Goal: Information Seeking & Learning: Find specific page/section

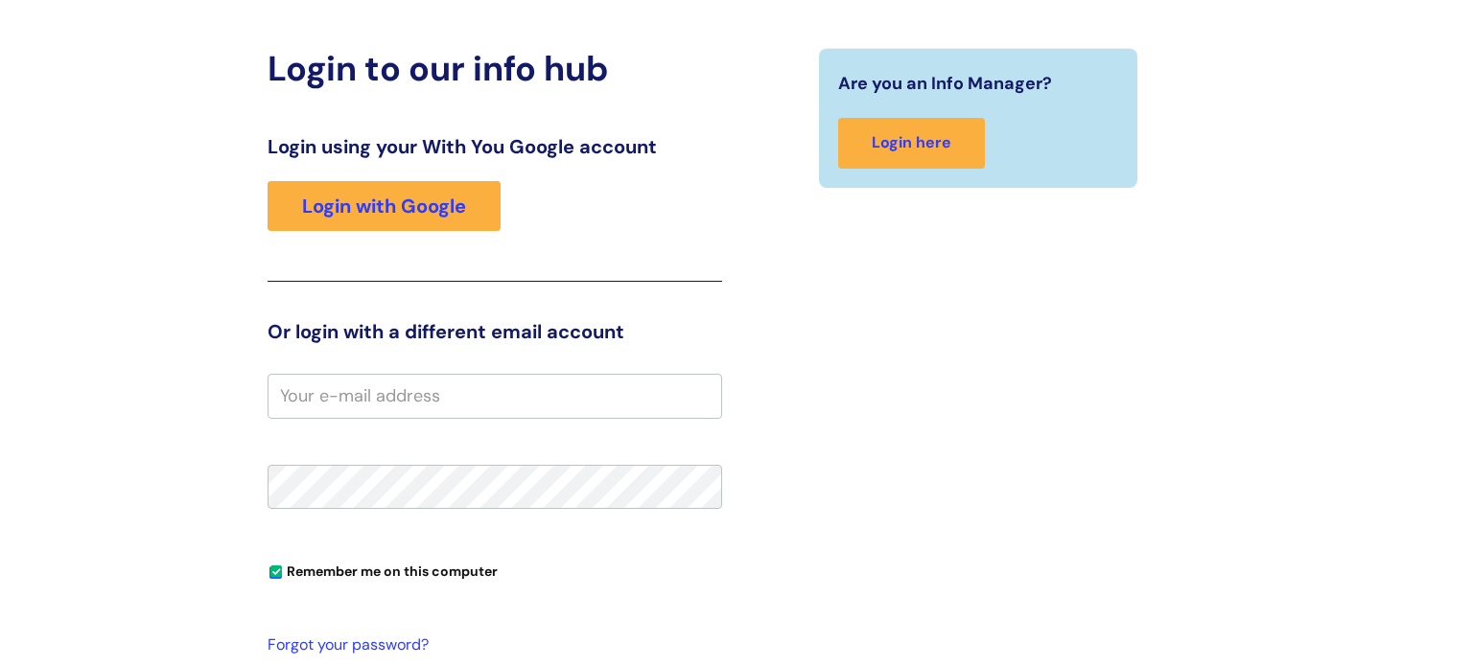
scroll to position [303, 0]
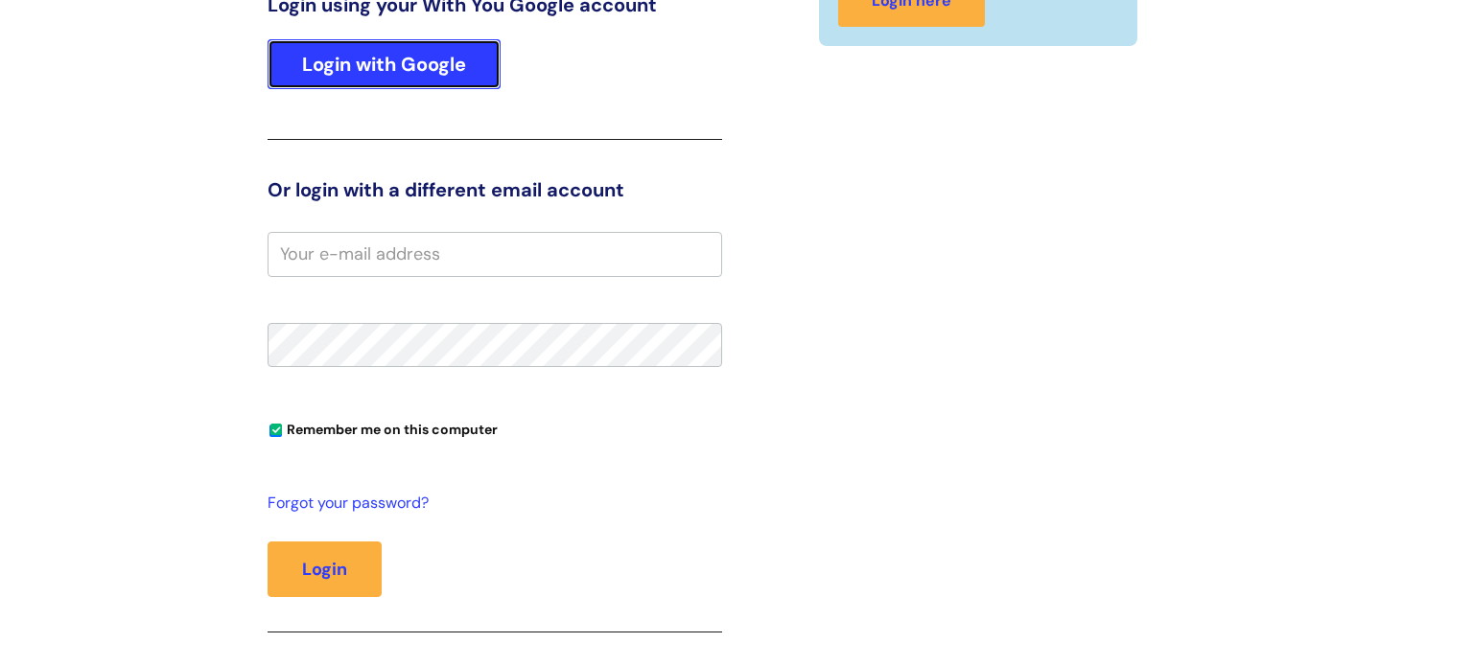
click at [368, 75] on link "Login with Google" at bounding box center [384, 64] width 233 height 50
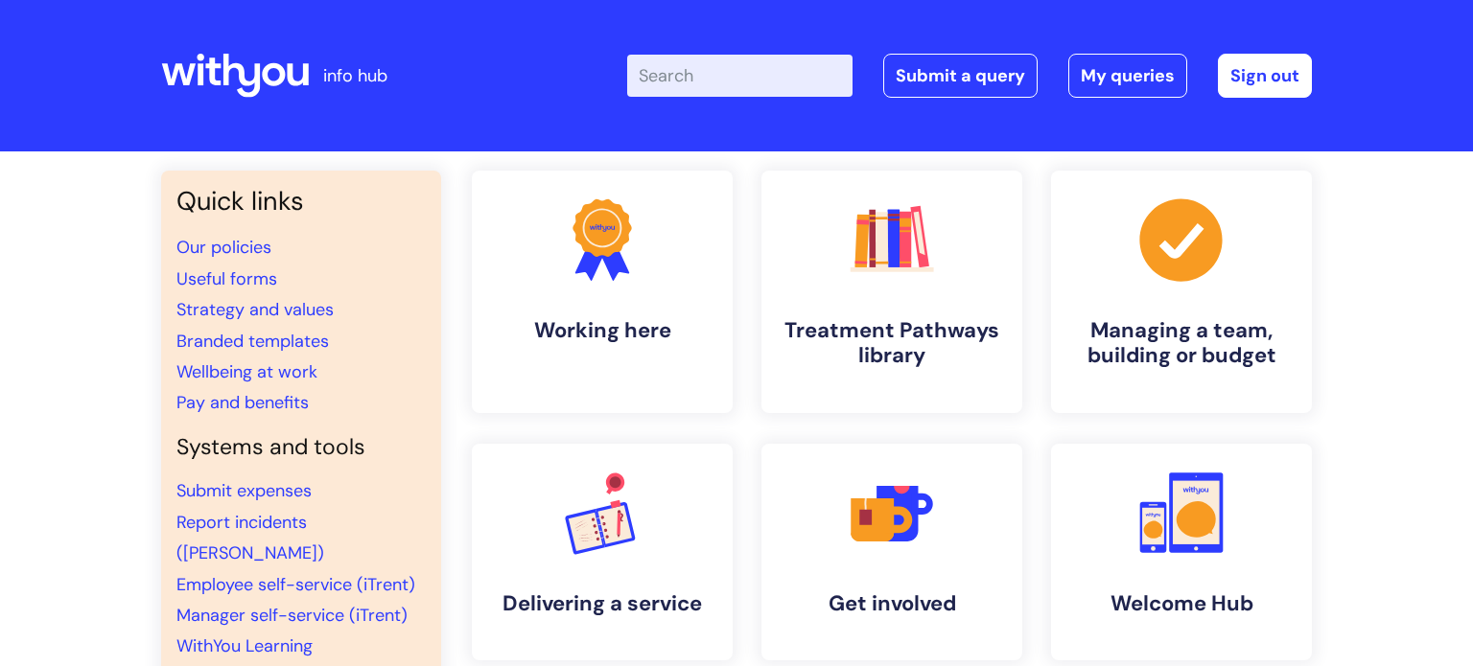
click at [709, 81] on input "Enter your search term here..." at bounding box center [739, 76] width 225 height 42
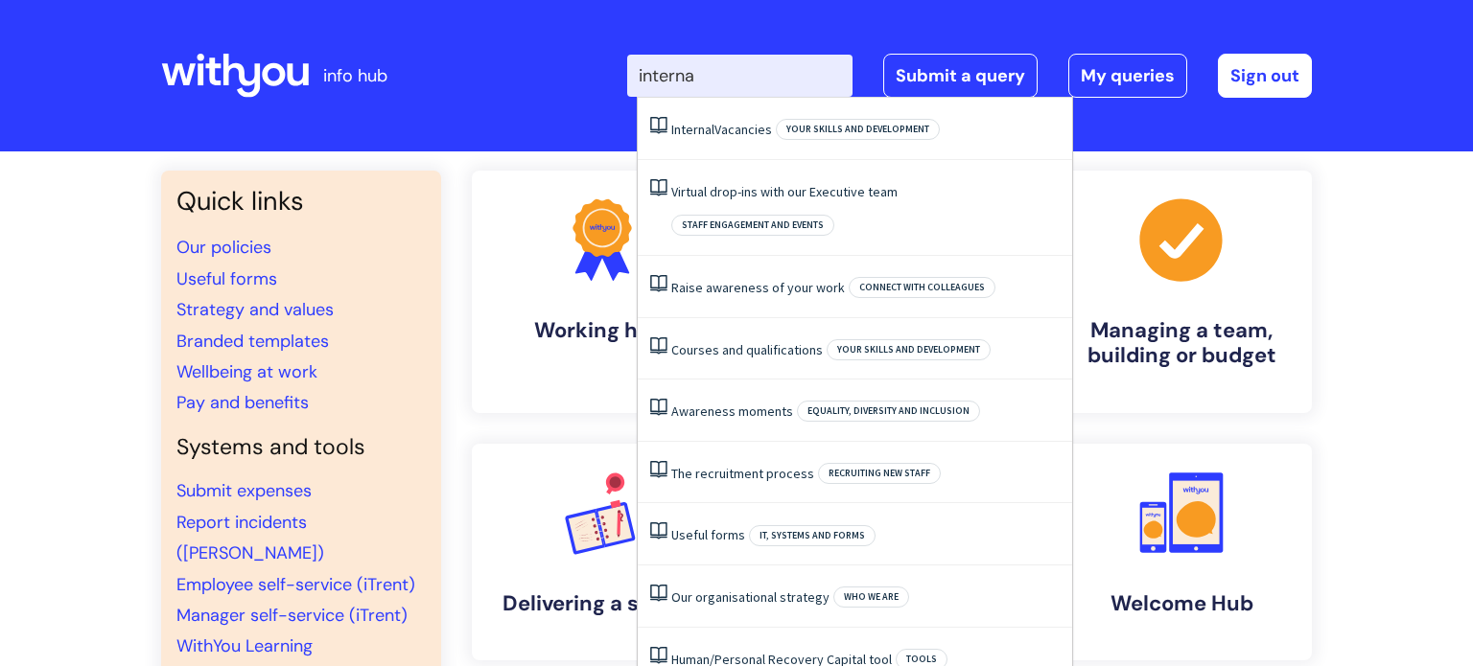
type input "internal"
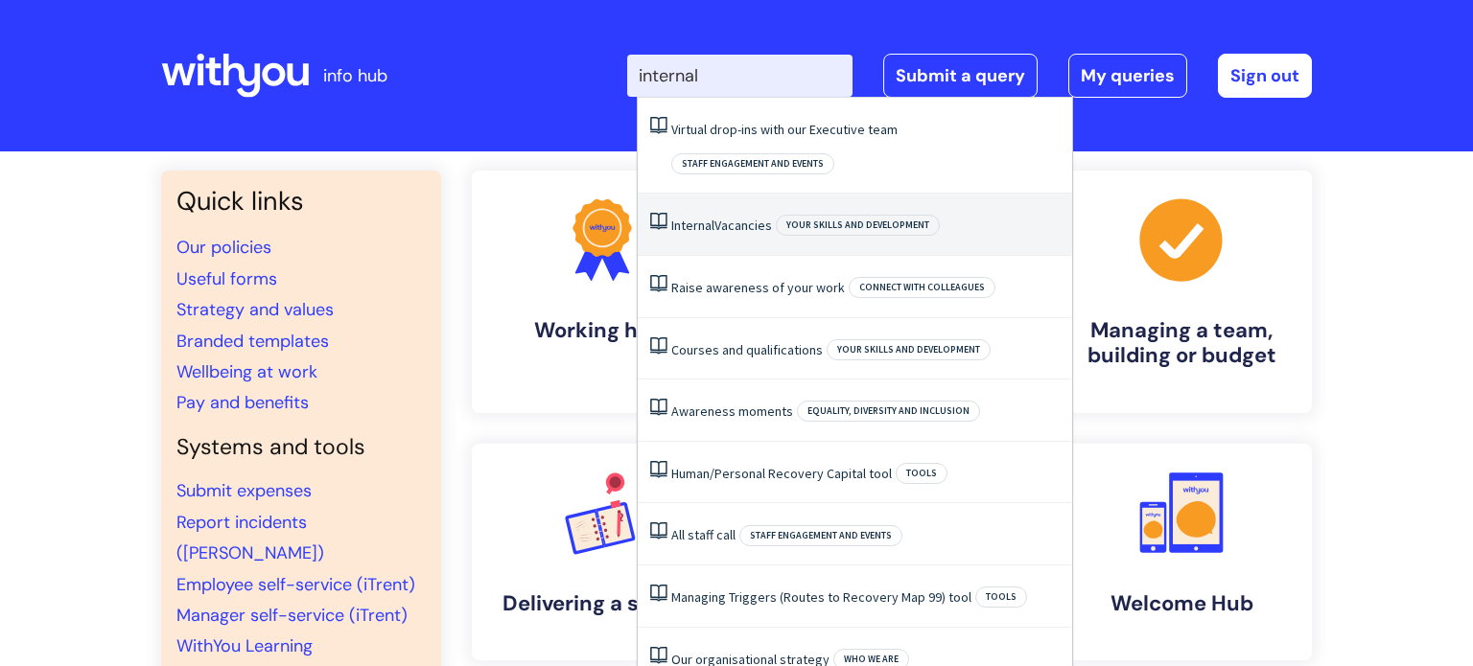
click at [746, 217] on link "Internal Vacancies" at bounding box center [721, 225] width 101 height 17
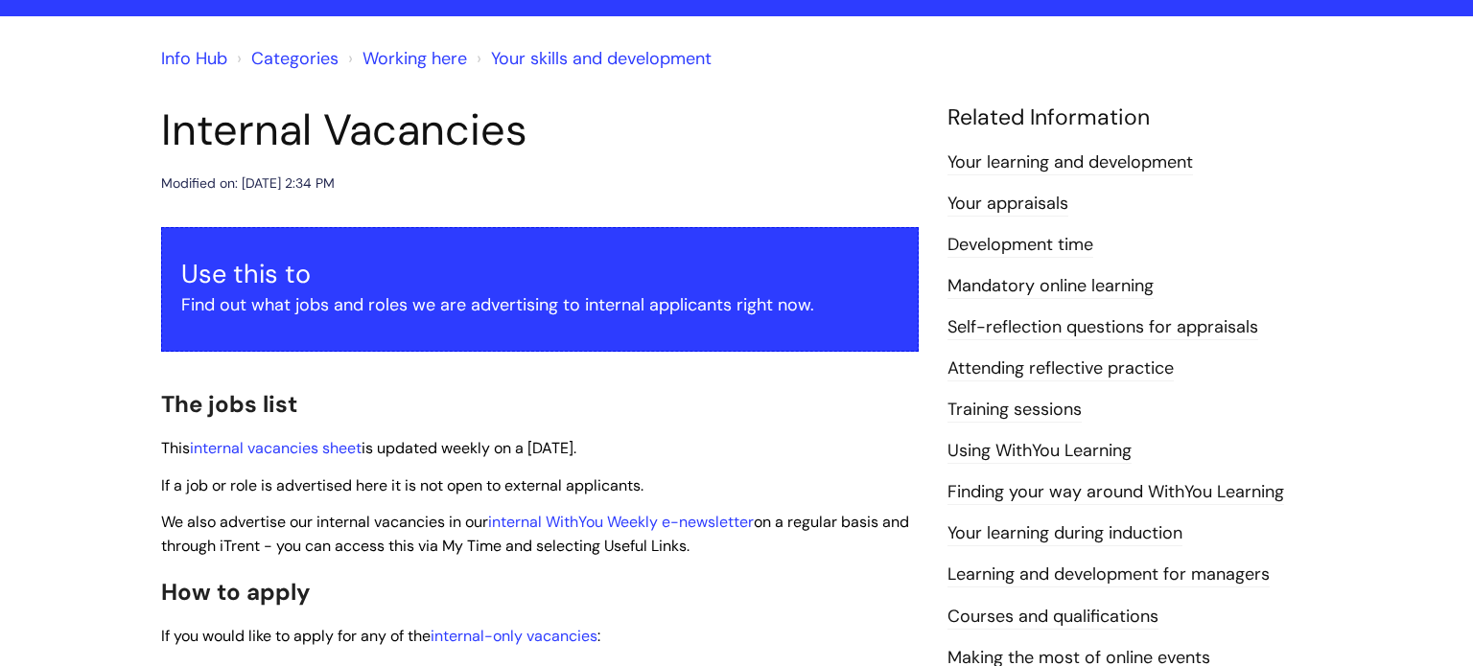
scroll to position [136, 0]
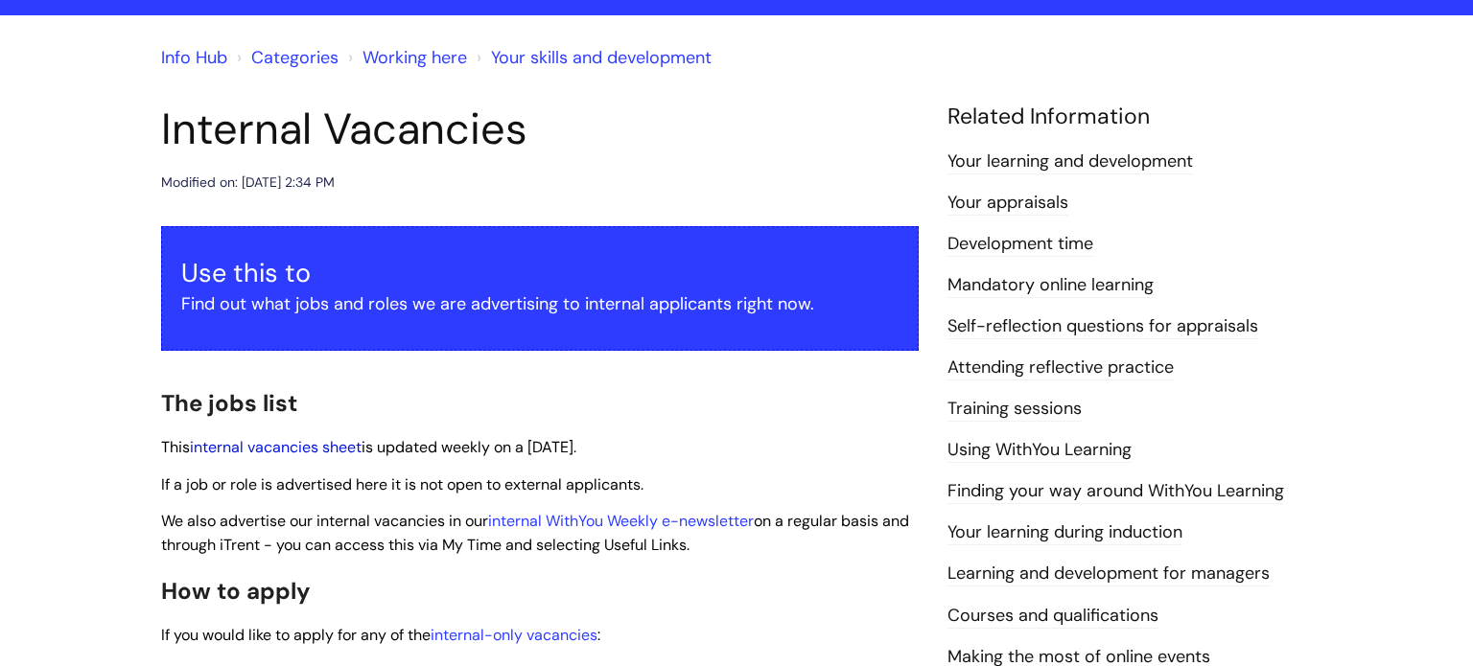
click at [333, 451] on link "internal vacancies sheet" at bounding box center [276, 447] width 172 height 20
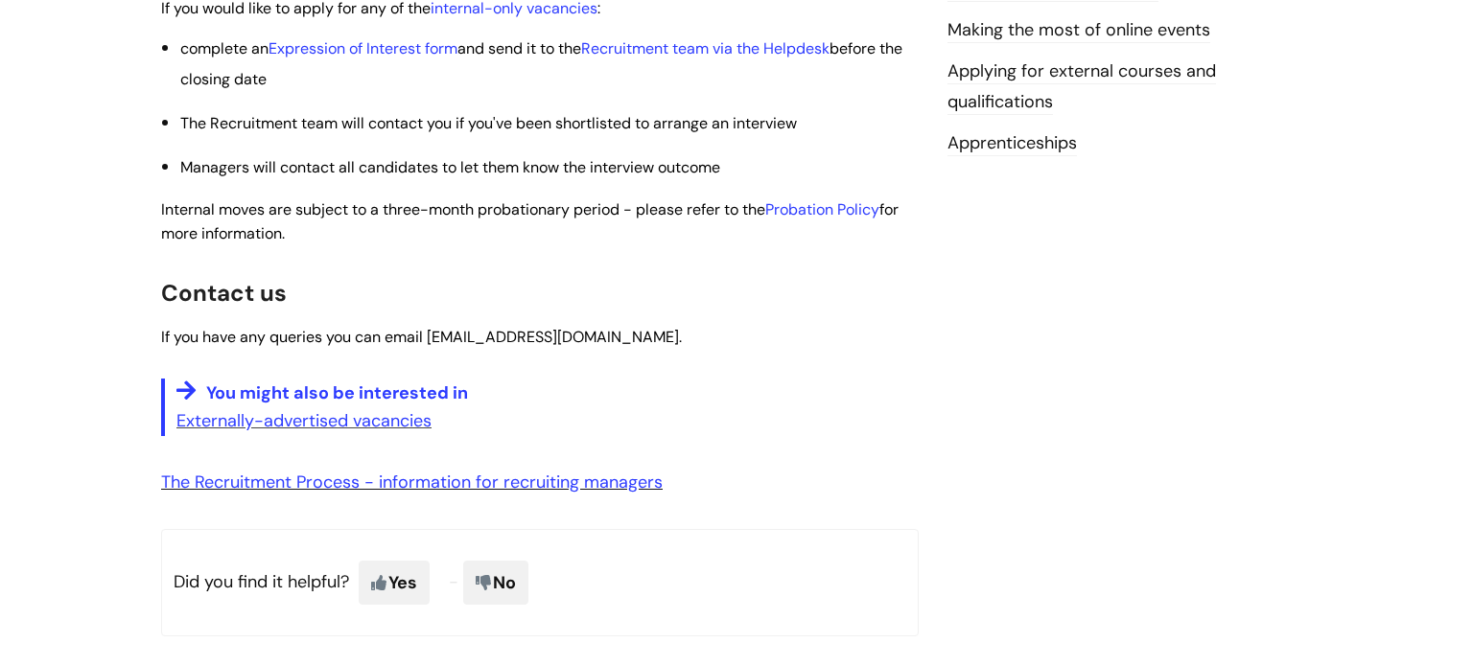
scroll to position [779, 0]
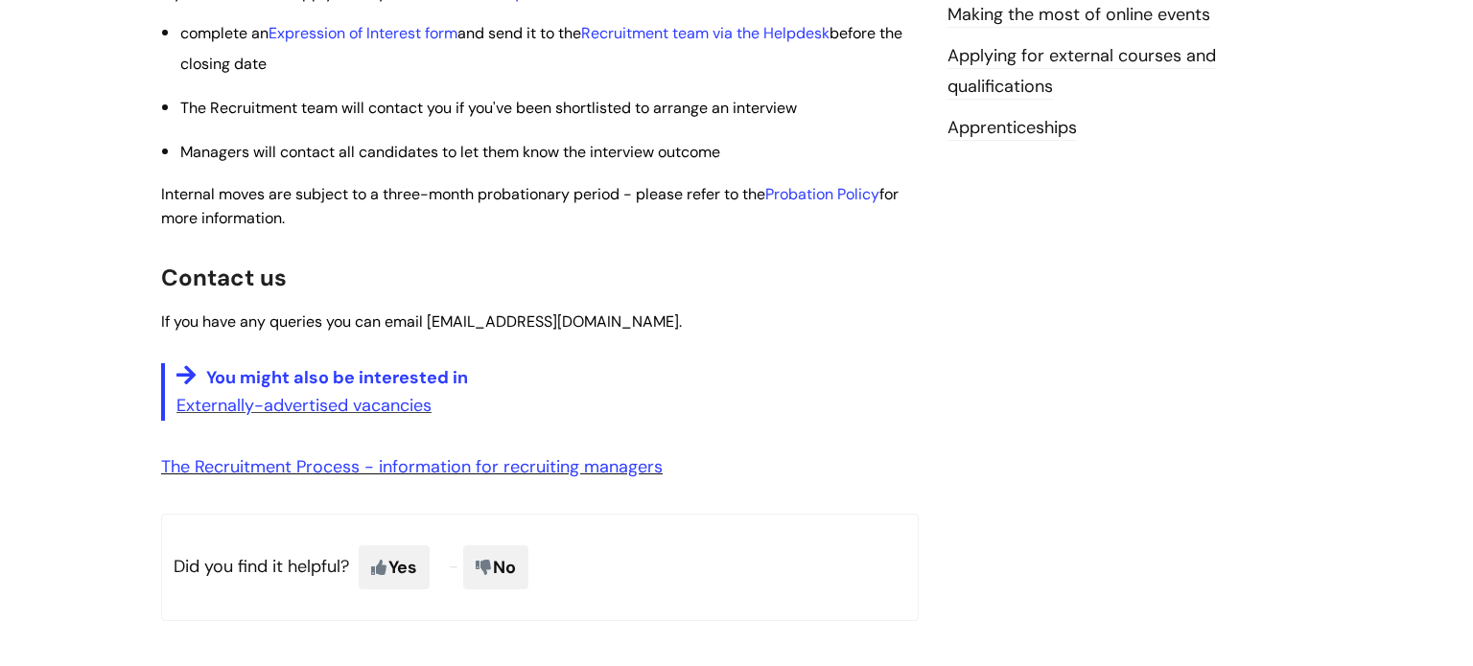
click at [275, 421] on p "Externally-advertised vacancies" at bounding box center [547, 405] width 742 height 31
click at [275, 403] on link "Externally-advertised vacancies" at bounding box center [303, 405] width 255 height 23
